Goal: Information Seeking & Learning: Learn about a topic

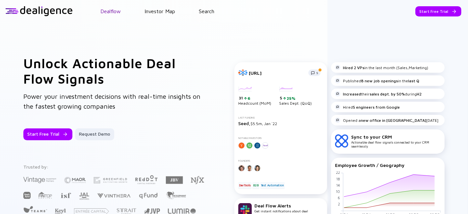
click at [118, 13] on link "Dealflow" at bounding box center [110, 11] width 20 height 6
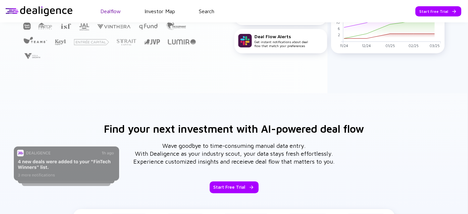
scroll to position [184, 0]
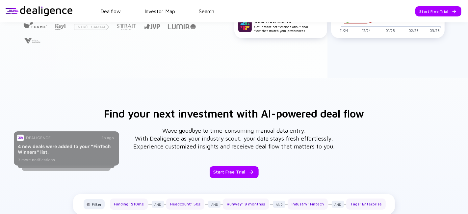
click at [158, 16] on header "Dealflow Investor Map Search Start Free Trial Dealflow Investor Map Start Free …" at bounding box center [234, 11] width 468 height 22
click at [159, 14] on link "Investor Map" at bounding box center [159, 11] width 31 height 6
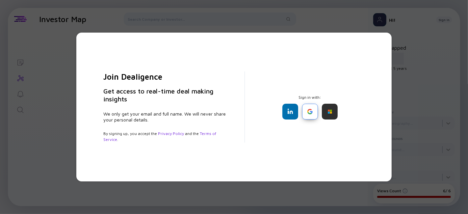
click at [306, 113] on div at bounding box center [310, 112] width 16 height 16
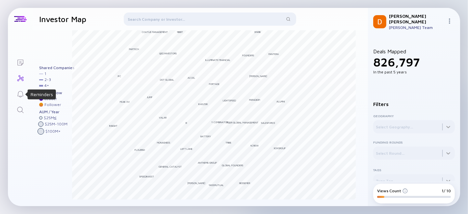
click at [23, 94] on icon "Reminders" at bounding box center [20, 94] width 8 height 8
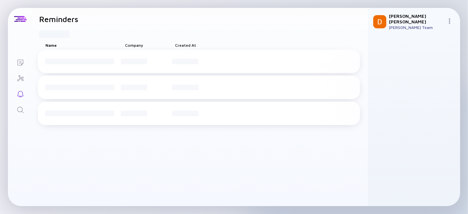
click at [22, 109] on icon "Search" at bounding box center [20, 110] width 8 height 8
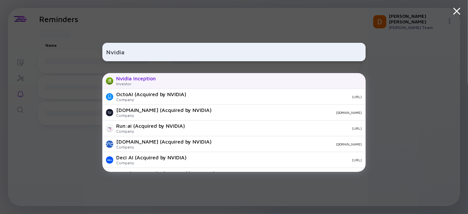
type input "Nvidia"
click at [131, 76] on div "Nvidia Inception" at bounding box center [135, 78] width 39 height 6
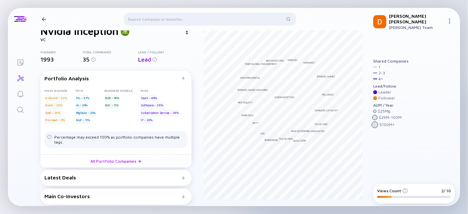
scroll to position [14, 0]
click at [99, 160] on link "All Portfolio Companies" at bounding box center [115, 160] width 151 height 13
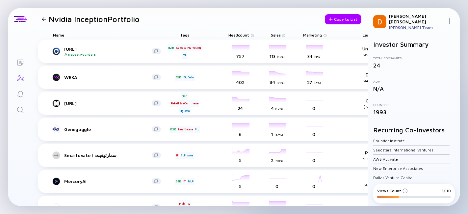
click at [44, 21] on div "Nvidia Inception Portfolio" at bounding box center [89, 18] width 100 height 9
click at [42, 19] on div at bounding box center [44, 19] width 4 height 4
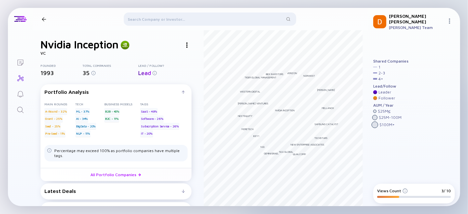
scroll to position [14, 0]
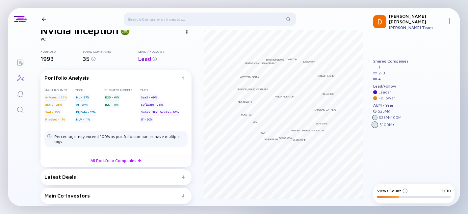
click at [182, 176] on div at bounding box center [183, 176] width 3 height 3
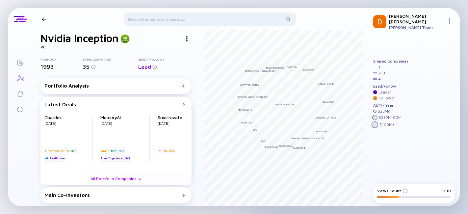
scroll to position [2, 0]
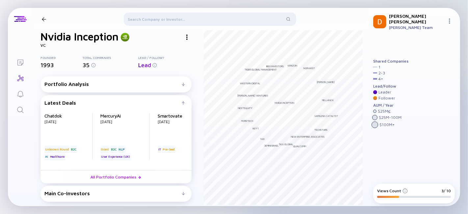
click at [177, 196] on div "Main Co-Investors" at bounding box center [115, 193] width 143 height 6
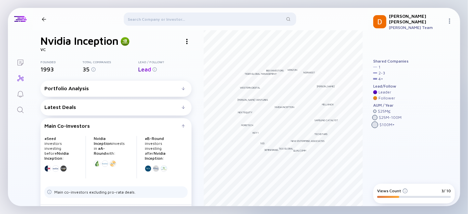
scroll to position [0, 0]
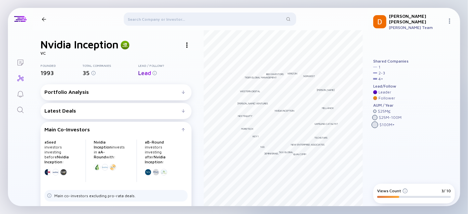
click at [22, 62] on icon "Lists" at bounding box center [20, 63] width 8 height 8
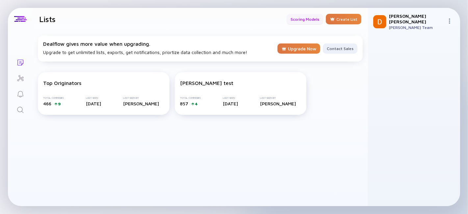
click at [313, 22] on div "Scoring Models" at bounding box center [304, 19] width 37 height 10
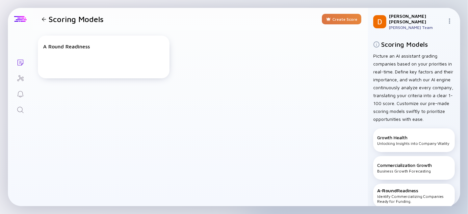
click at [19, 22] on div at bounding box center [20, 19] width 25 height 22
click at [20, 16] on div at bounding box center [20, 19] width 12 height 6
click at [44, 19] on div at bounding box center [44, 19] width 4 height 4
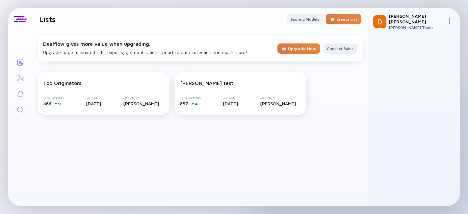
click at [396, 20] on div "[PERSON_NAME] [PERSON_NAME] Team" at bounding box center [416, 21] width 55 height 17
click at [449, 18] on img at bounding box center [449, 20] width 5 height 5
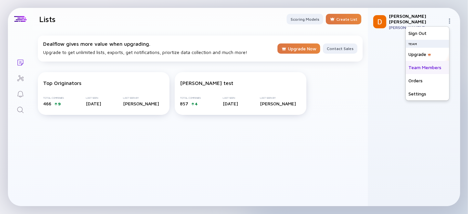
click at [424, 65] on div "Team Members" at bounding box center [427, 67] width 43 height 13
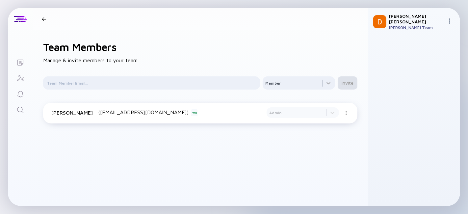
click at [403, 18] on div "[PERSON_NAME]" at bounding box center [416, 18] width 55 height 11
click at [17, 21] on div at bounding box center [20, 19] width 12 height 6
drag, startPoint x: 24, startPoint y: 11, endPoint x: 23, endPoint y: 18, distance: 7.7
click at [24, 11] on div at bounding box center [20, 19] width 25 height 22
click at [22, 20] on div at bounding box center [20, 19] width 12 height 6
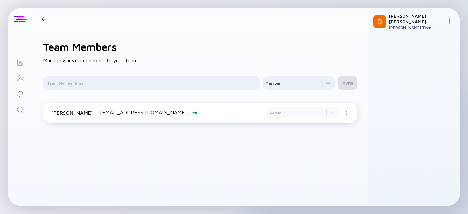
click at [22, 20] on div at bounding box center [20, 19] width 12 height 6
click at [21, 76] on icon "Investor Map" at bounding box center [20, 78] width 8 height 8
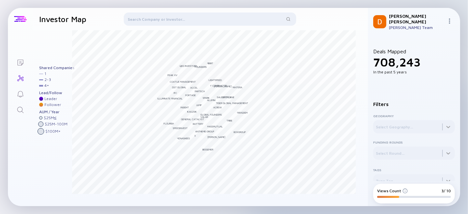
click at [23, 18] on div at bounding box center [20, 19] width 12 height 6
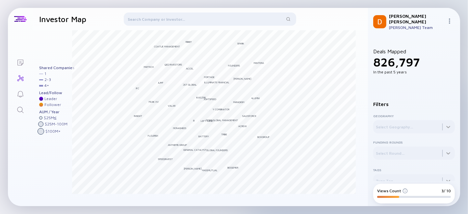
click at [447, 20] on img at bounding box center [449, 20] width 5 height 5
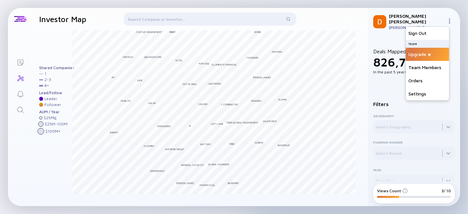
click at [416, 55] on div "Upgrade" at bounding box center [427, 54] width 43 height 13
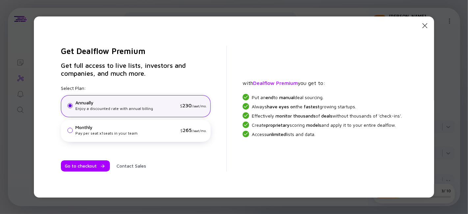
click at [84, 130] on div "Monthly" at bounding box center [126, 127] width 102 height 6
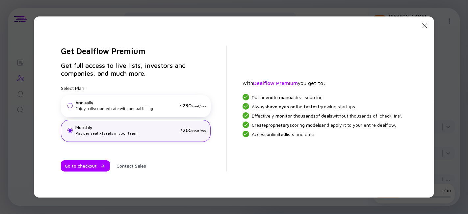
click at [87, 108] on div "Enjoy a discounted rate with annual billing" at bounding box center [126, 109] width 102 height 6
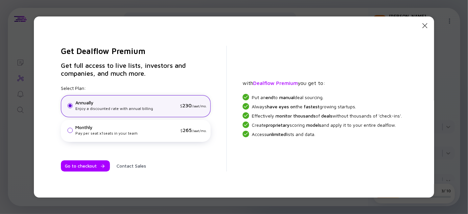
click at [103, 132] on div "Pay per seat x 1 seats in your team" at bounding box center [126, 133] width 102 height 6
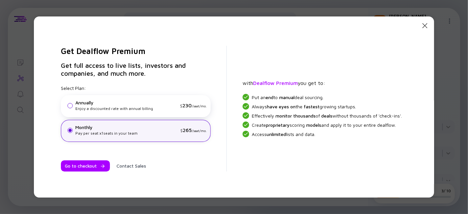
click at [106, 117] on div "Annually Enjoy a discounted rate with annual billing $ 230 /seat/mo." at bounding box center [136, 106] width 150 height 22
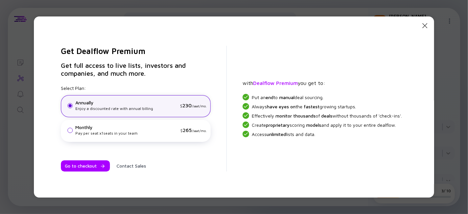
click at [426, 25] on icon "Close Modal" at bounding box center [425, 26] width 8 height 8
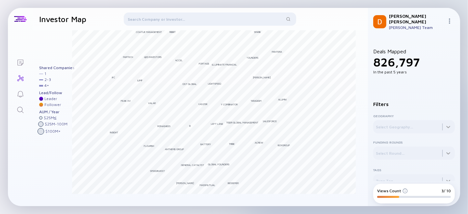
click at [17, 110] on icon "Search" at bounding box center [20, 110] width 8 height 8
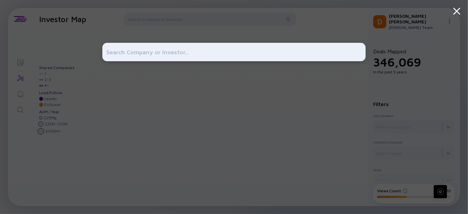
click at [43, 21] on div at bounding box center [234, 107] width 468 height 214
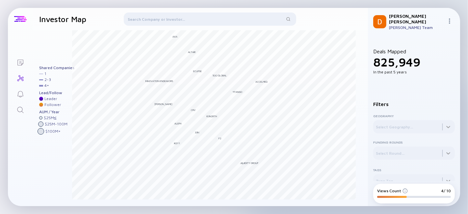
click at [18, 23] on div at bounding box center [20, 19] width 25 height 22
click at [19, 19] on div at bounding box center [20, 19] width 12 height 6
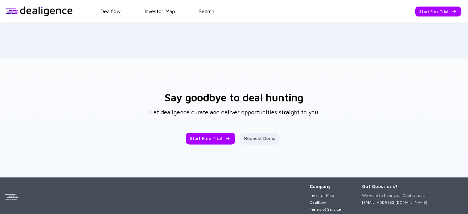
scroll to position [1054, 0]
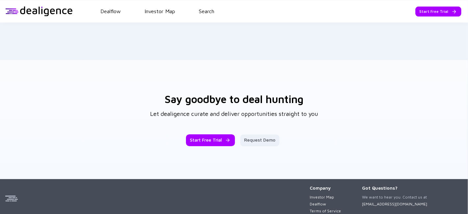
click at [174, 96] on h3 "Say goodbye to deal hunting" at bounding box center [233, 99] width 139 height 12
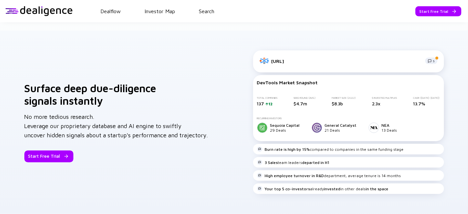
scroll to position [523, 0]
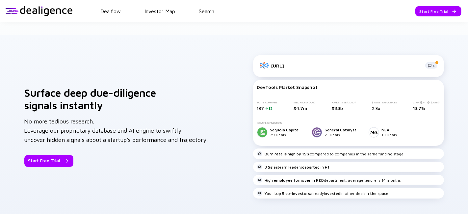
click at [83, 93] on h3 "Surface deep due-diligence signals instantly" at bounding box center [116, 99] width 184 height 25
click at [83, 92] on h3 "Surface deep due-diligence signals instantly" at bounding box center [116, 99] width 184 height 25
click at [84, 92] on h3 "Surface deep due-diligence signals instantly" at bounding box center [116, 99] width 184 height 25
